Goal: Information Seeking & Learning: Learn about a topic

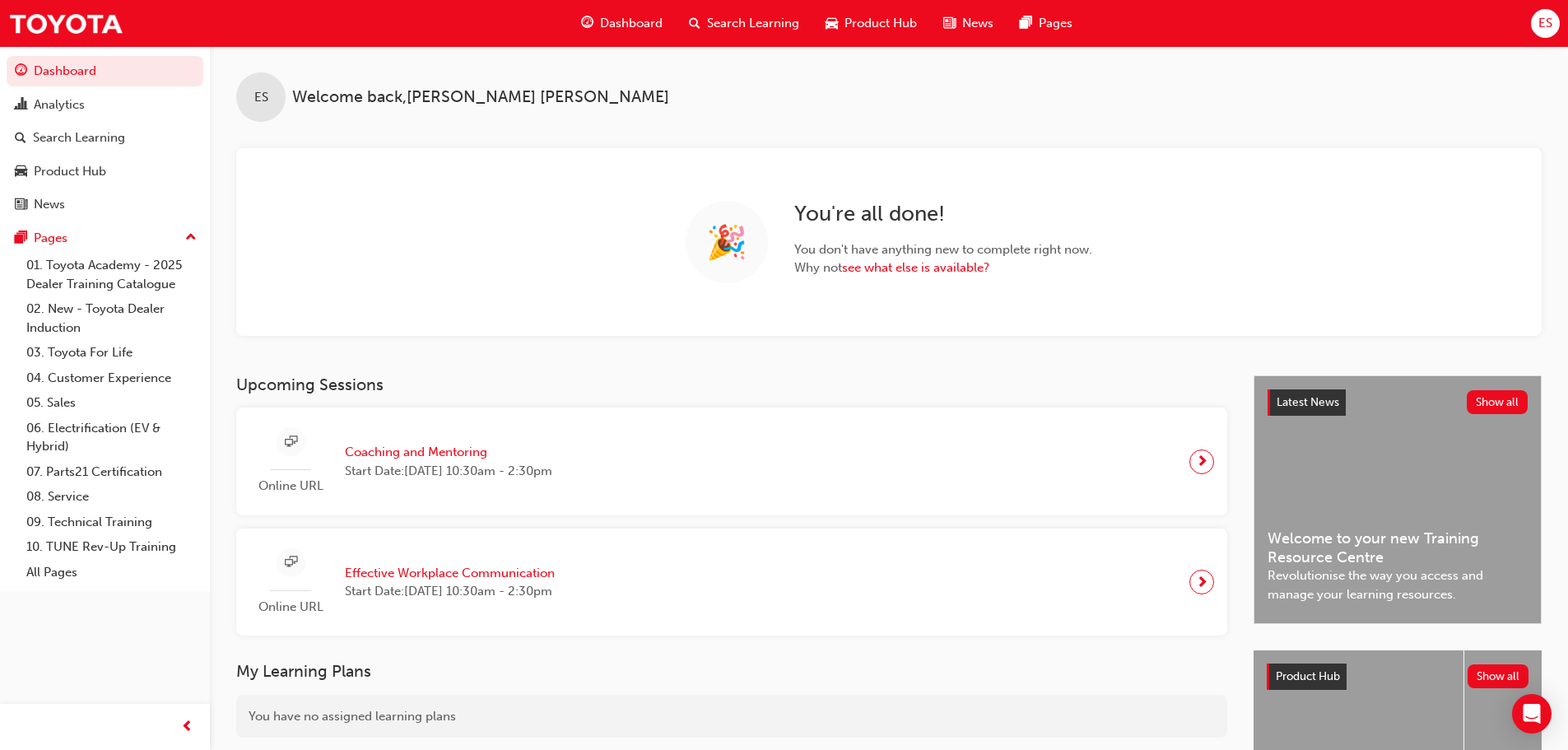
click at [1027, 132] on div "ES Welcome back , [PERSON_NAME] 🎉 You ' re all done! You don ' t have anything …" at bounding box center [889, 190] width 1358 height 290
click at [840, 25] on div "Product Hub" at bounding box center [871, 23] width 118 height 34
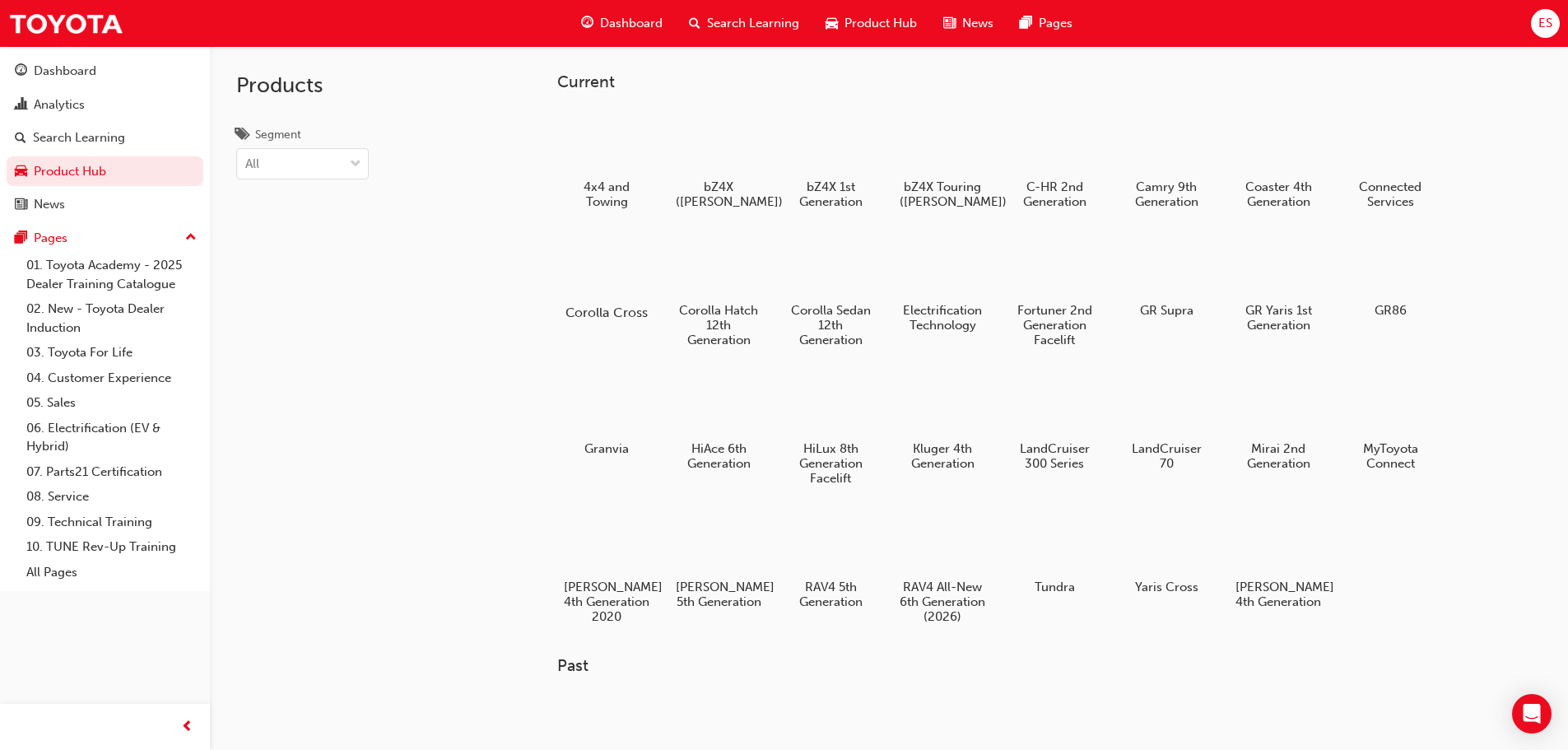
click at [605, 244] on div at bounding box center [607, 265] width 92 height 65
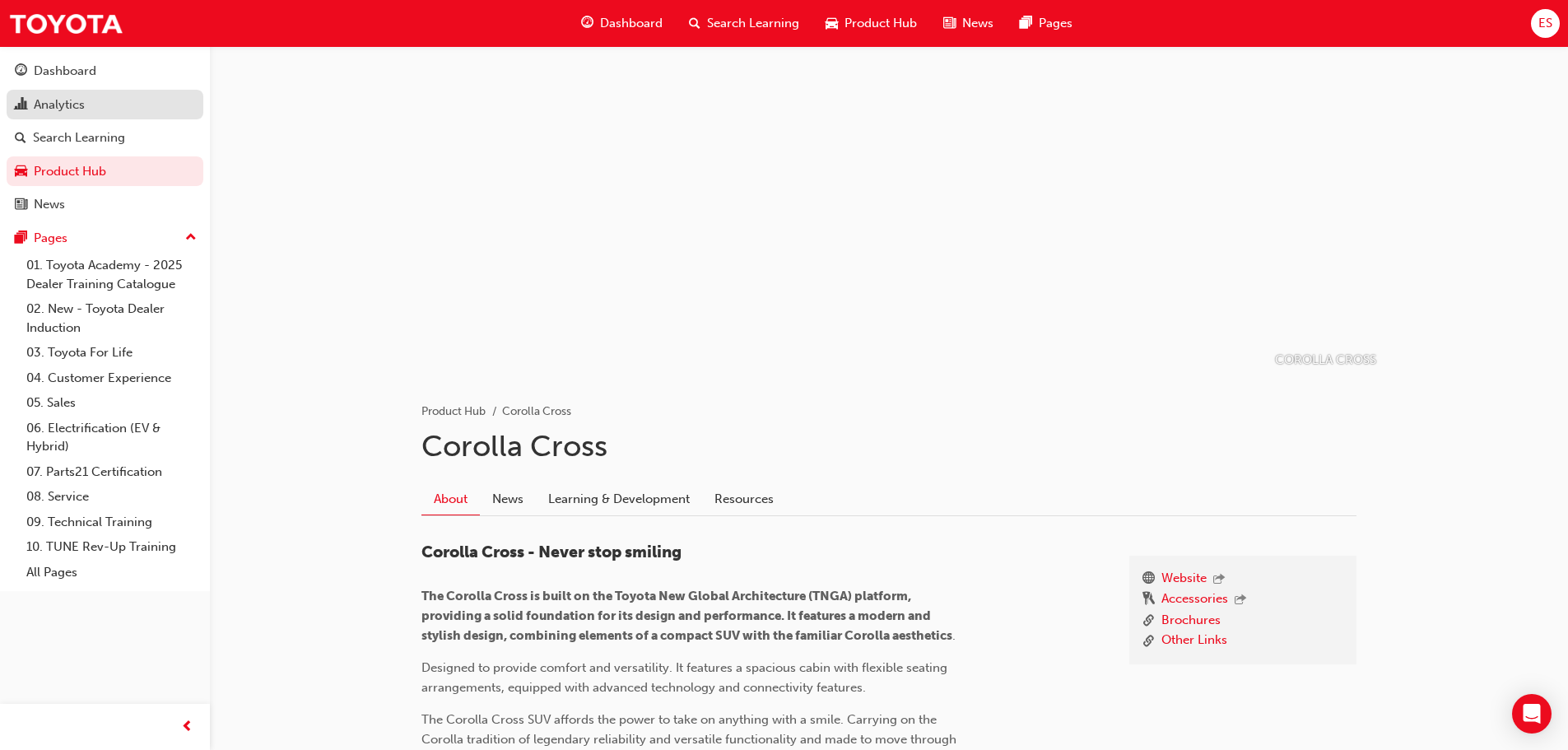
click at [42, 91] on link "Analytics" at bounding box center [104, 105] width 197 height 31
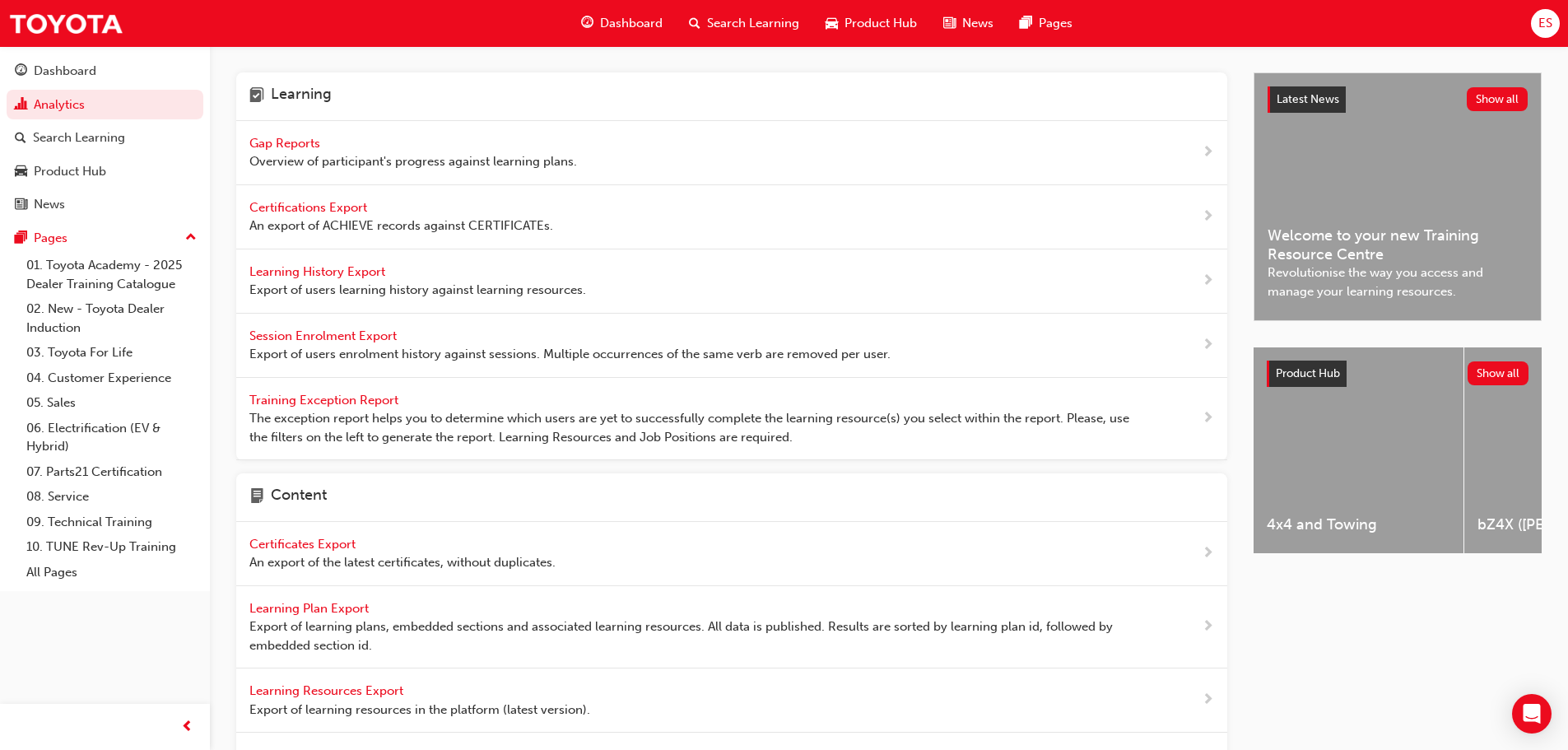
click at [724, 30] on span "Search Learning" at bounding box center [753, 23] width 92 height 19
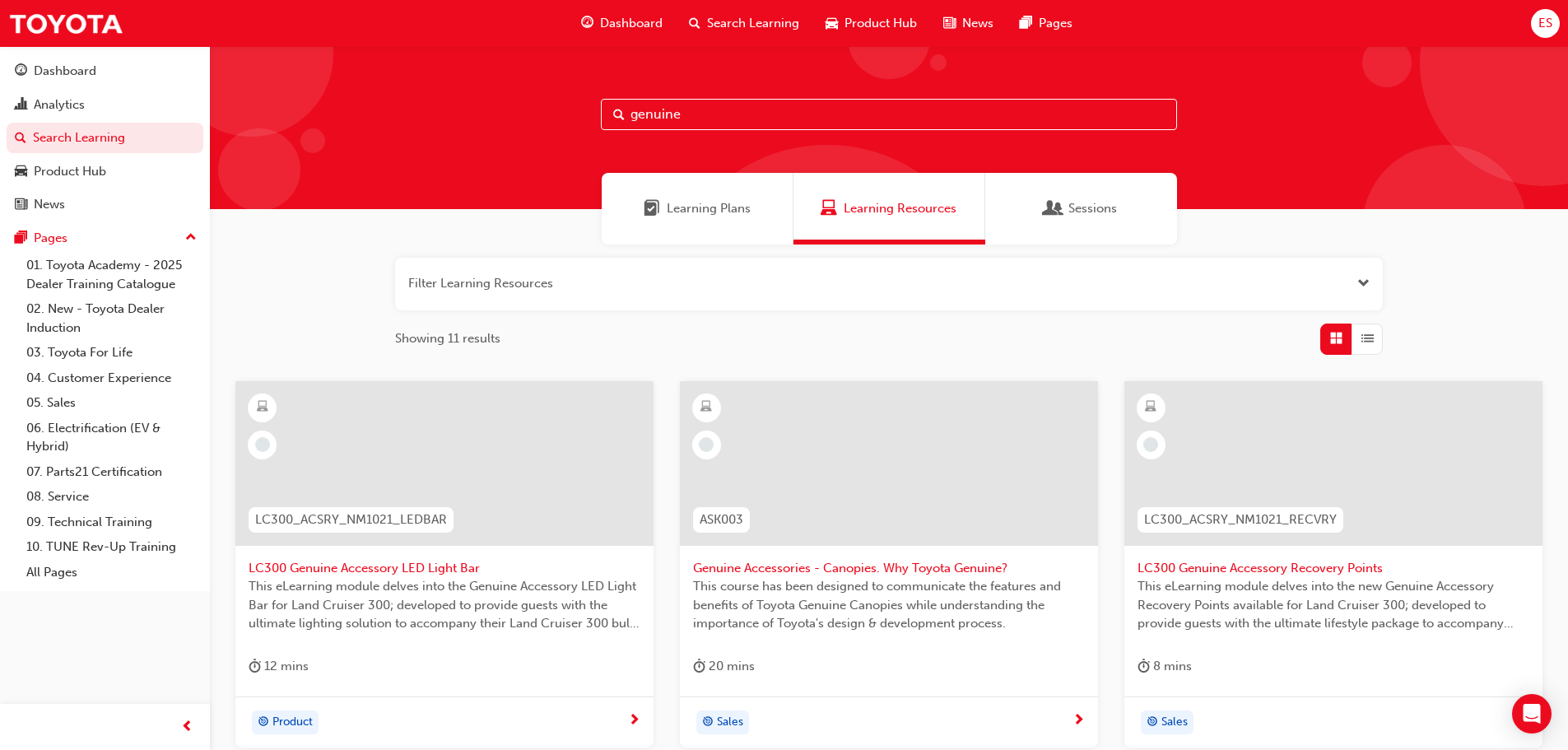
click at [480, 283] on button "button" at bounding box center [889, 283] width 988 height 53
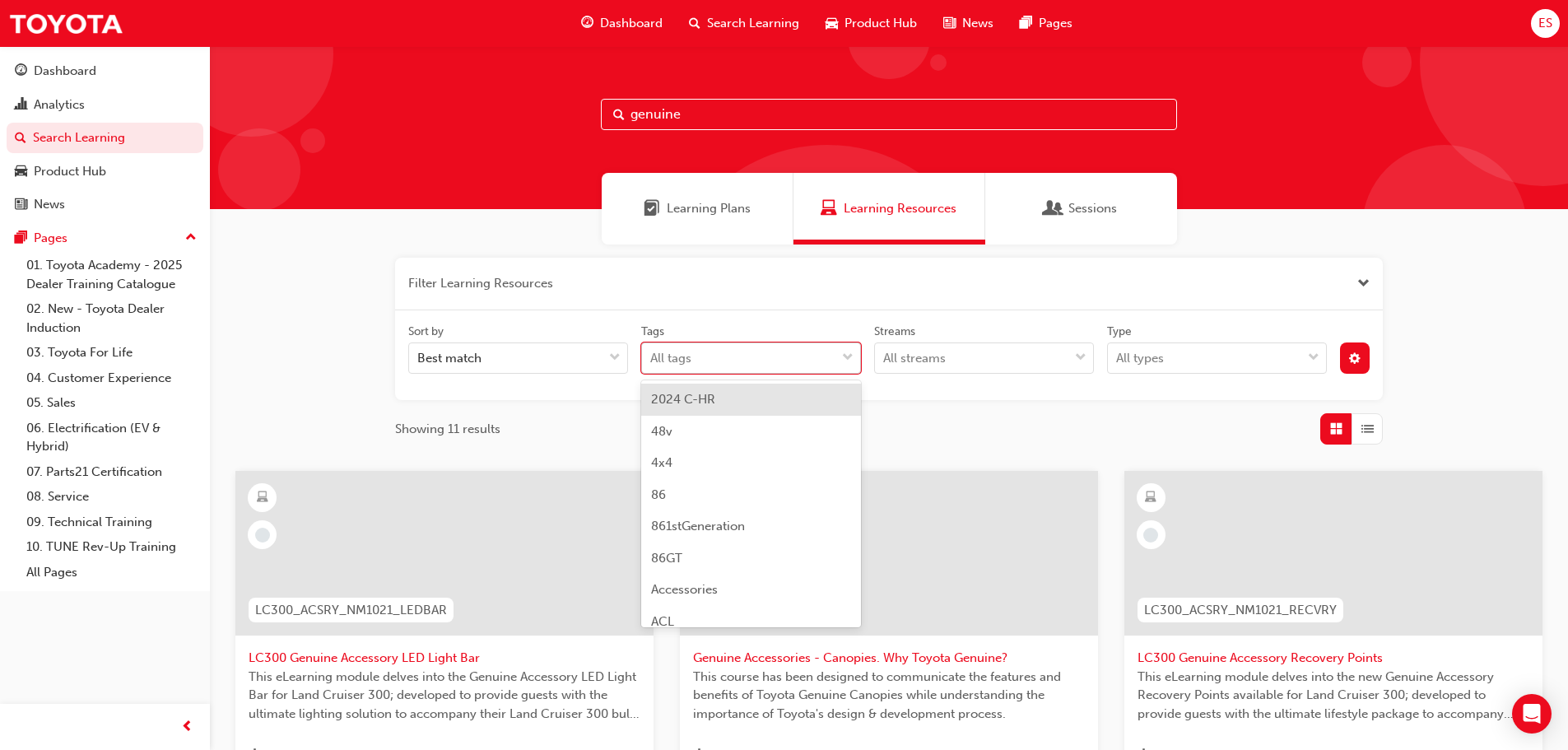
click at [847, 355] on span "down-icon" at bounding box center [847, 358] width 12 height 22
click at [652, 355] on input "Tags option 2024 C-HR focused, 1 of 197. 197 results available. Use Up and Down…" at bounding box center [652, 358] width 2 height 14
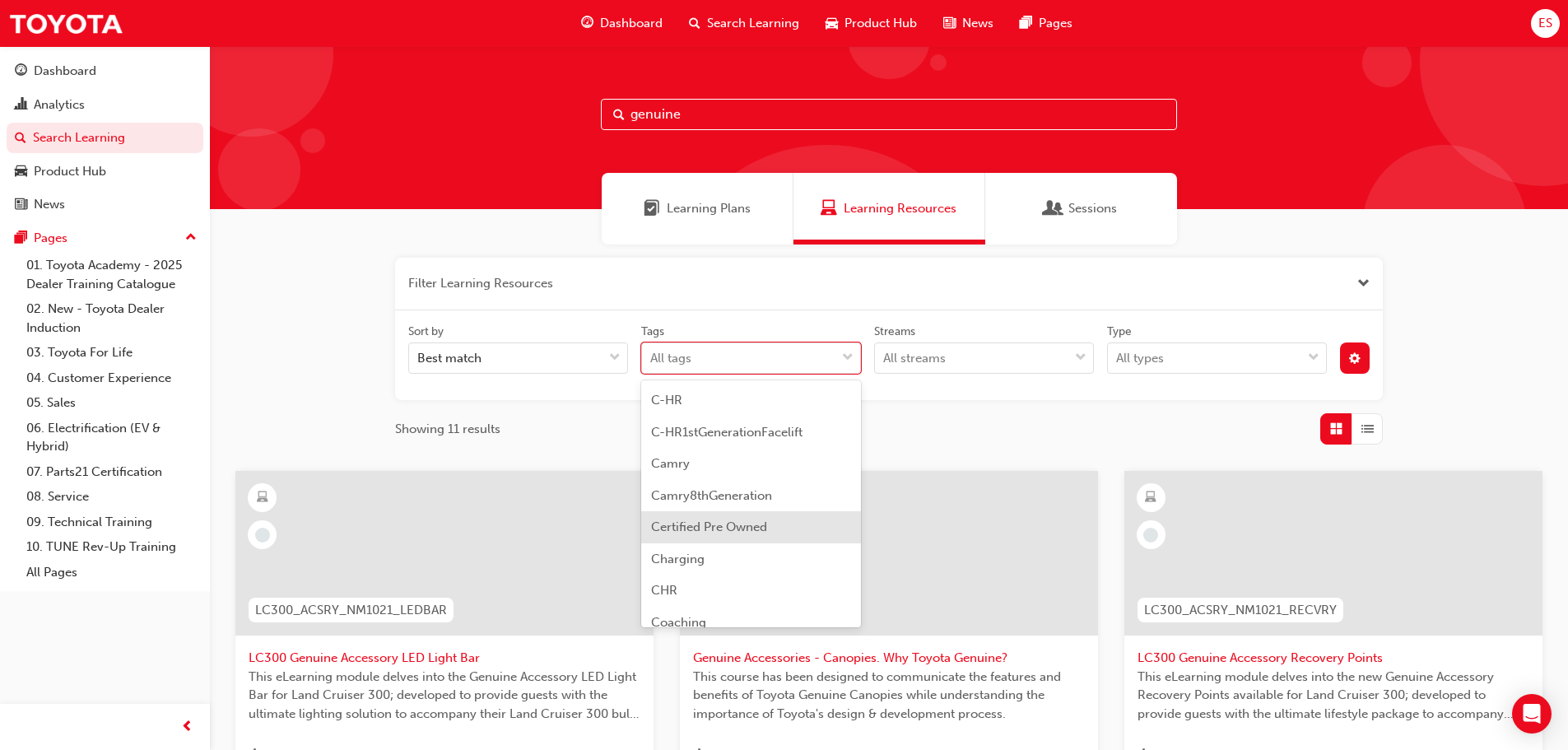
scroll to position [905, 0]
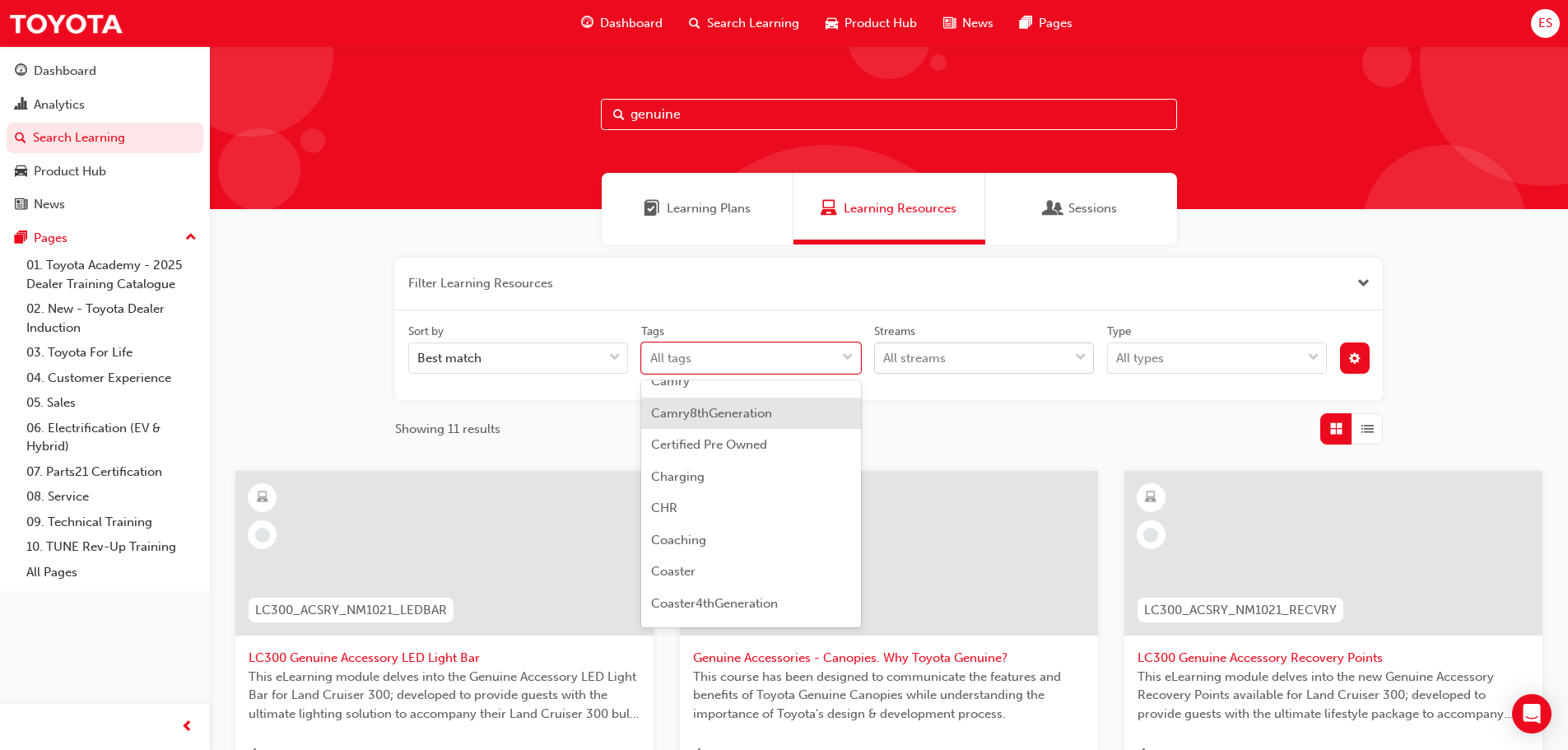
click at [1013, 344] on div "All streams" at bounding box center [972, 358] width 194 height 29
click at [885, 351] on input "Streams All streams" at bounding box center [884, 358] width 2 height 14
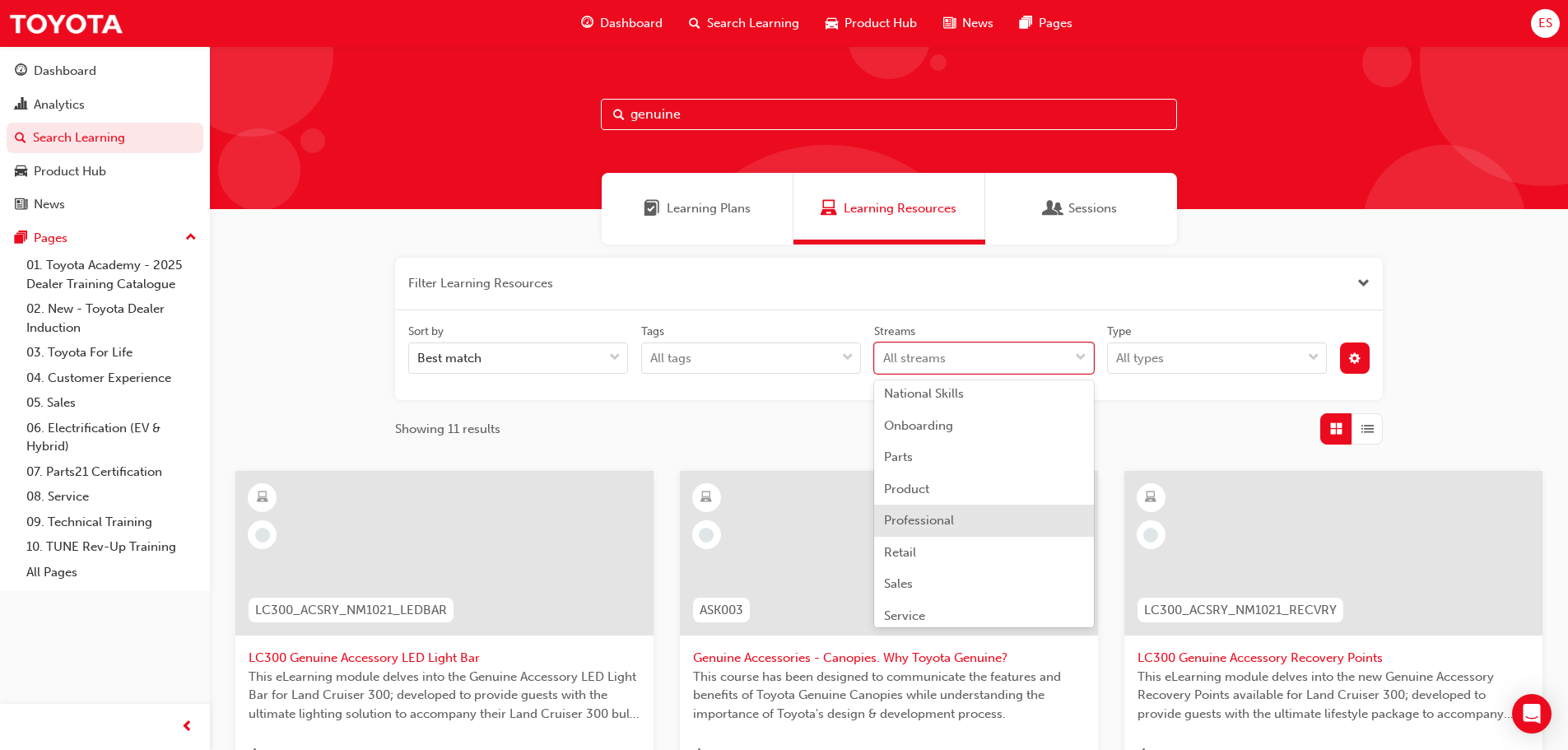
scroll to position [329, 0]
click at [1073, 360] on div at bounding box center [1081, 357] width 25 height 30
click at [885, 360] on input "Streams option National Skills focused, 11 of 24. 24 results available. Use Up …" at bounding box center [884, 358] width 2 height 14
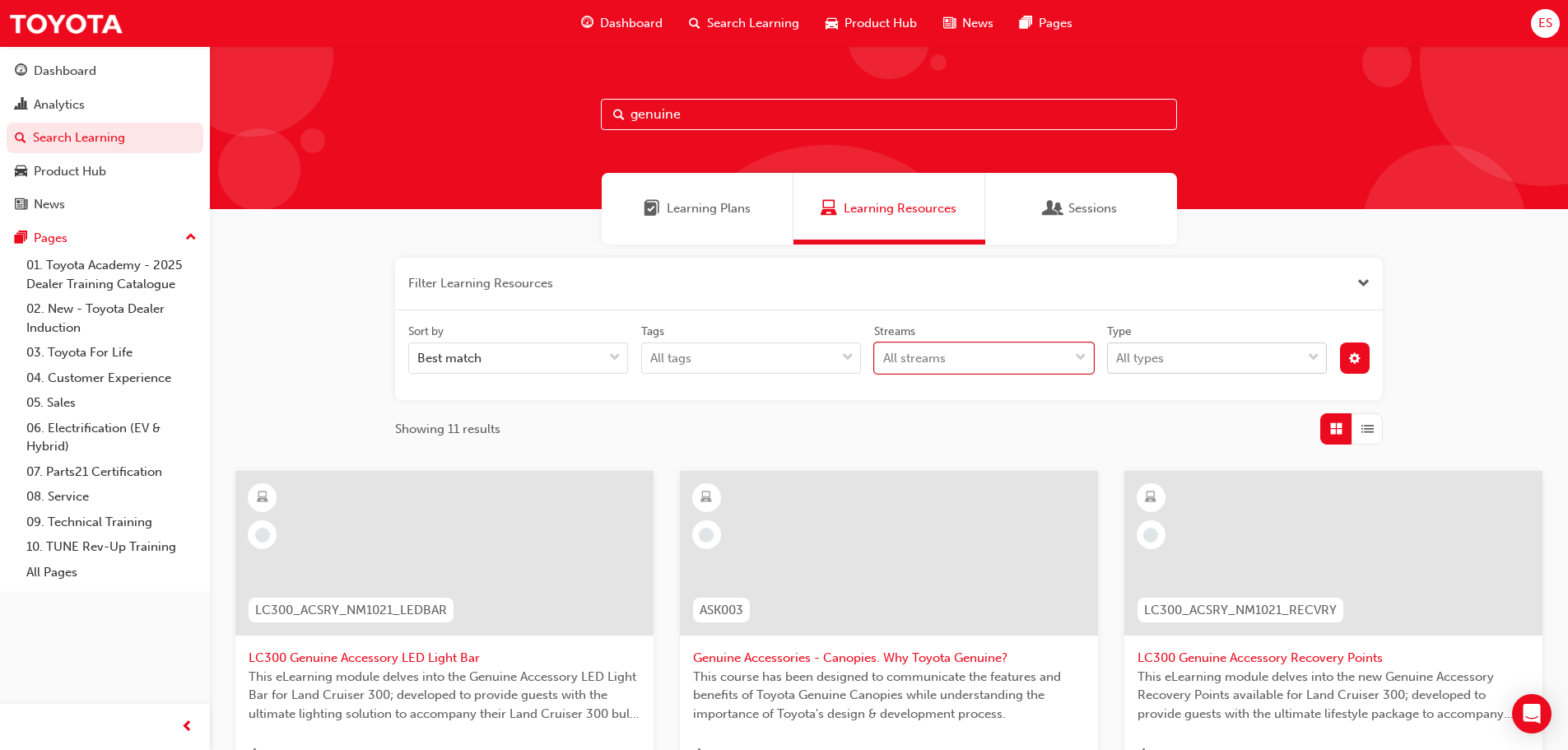
click at [1137, 361] on div "All types" at bounding box center [1140, 358] width 48 height 19
click at [1117, 361] on input "Type All types" at bounding box center [1117, 358] width 2 height 14
click at [1198, 349] on div "All types" at bounding box center [1204, 358] width 194 height 29
click at [1117, 351] on input "Type option eLearning focused, 1 of 2. 2 results available. Use Up and Down to …" at bounding box center [1117, 358] width 2 height 14
click at [1247, 207] on div "Learning Plans Learning Resources Sessions" at bounding box center [889, 209] width 1358 height 72
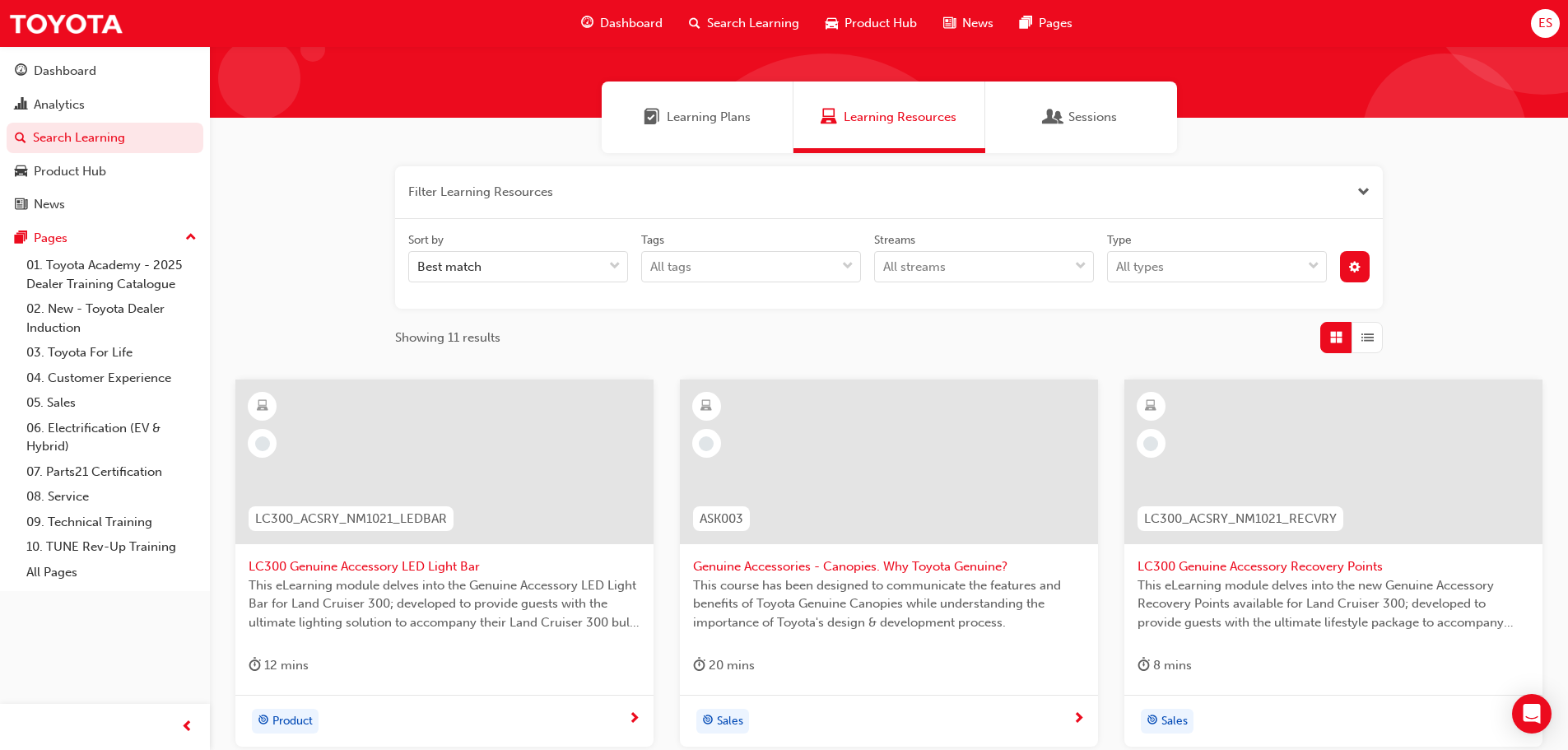
scroll to position [0, 0]
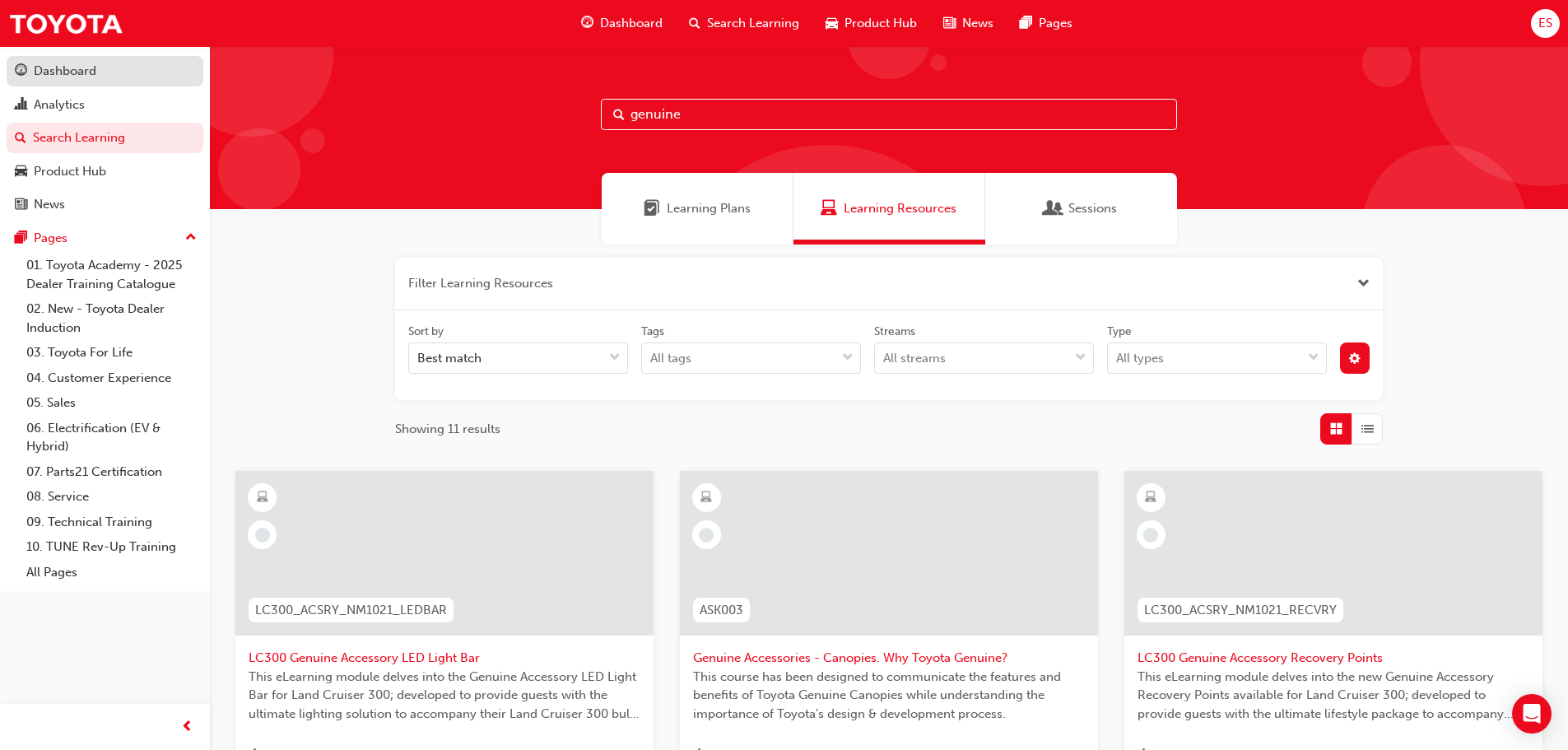
click at [65, 67] on div "Dashboard" at bounding box center [66, 71] width 63 height 19
